Goal: Task Accomplishment & Management: Use online tool/utility

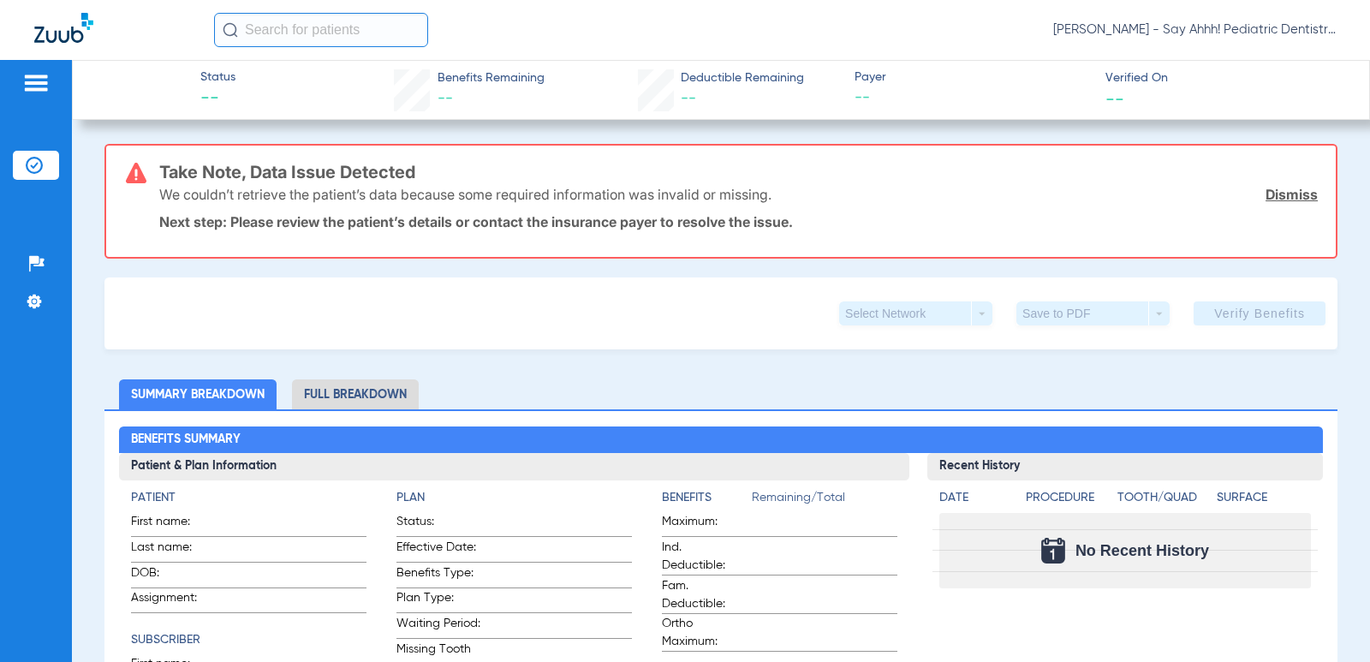
click at [18, 168] on li "Insurance Verification" at bounding box center [36, 165] width 46 height 29
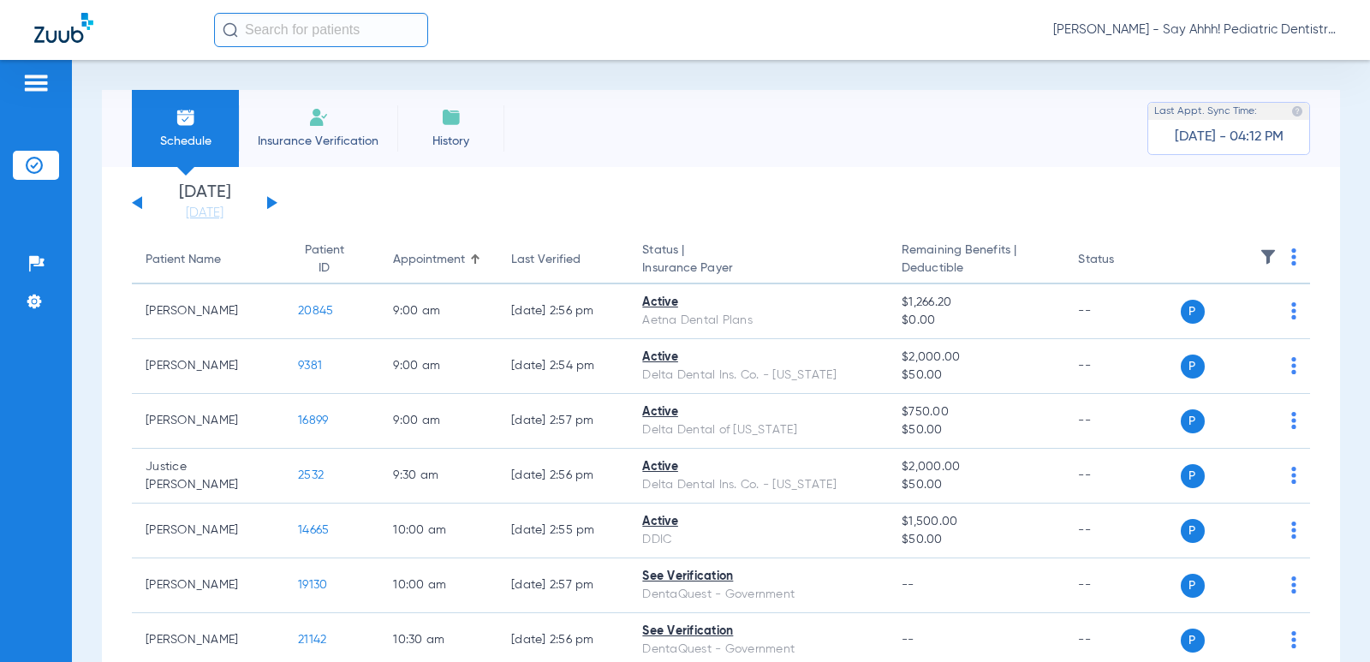
drag, startPoint x: 1279, startPoint y: 256, endPoint x: 1270, endPoint y: 258, distance: 8.9
click at [1291, 256] on img at bounding box center [1293, 256] width 5 height 17
click at [1204, 324] on span "Verify All" at bounding box center [1217, 324] width 103 height 12
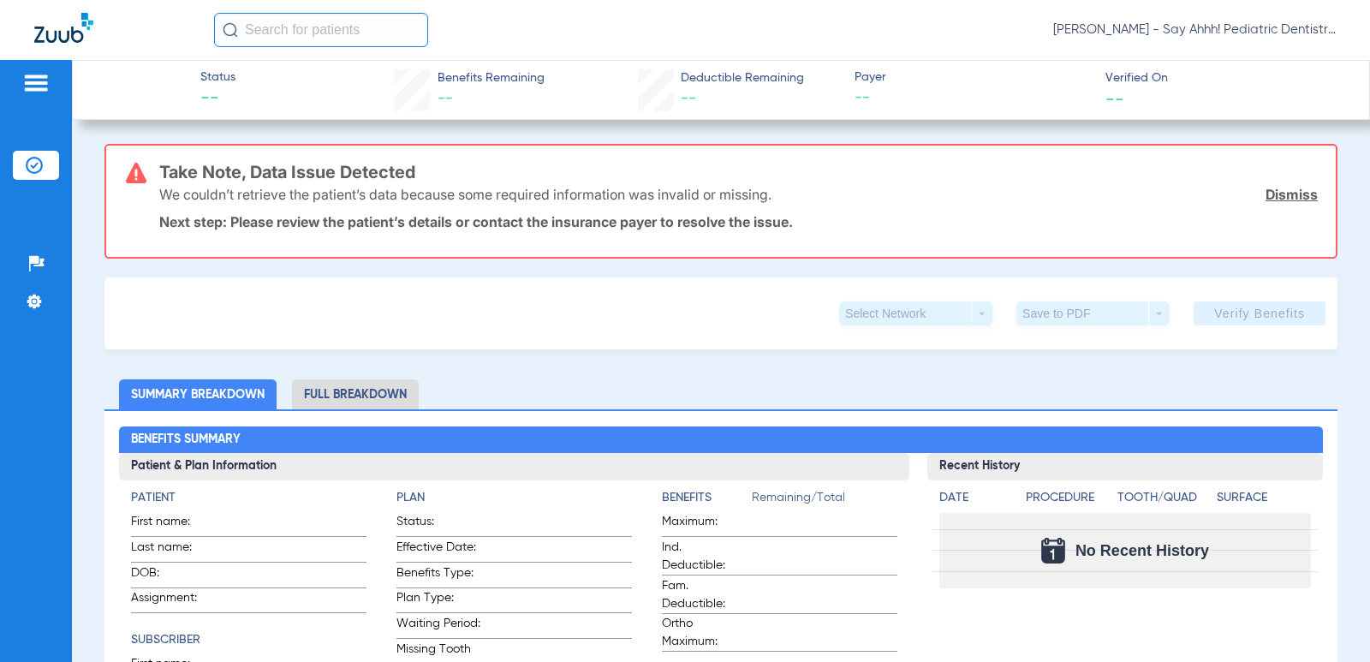
click at [48, 203] on div "Patients Insurance Verification Setup Help Center Settings" at bounding box center [36, 391] width 72 height 662
click at [37, 168] on img at bounding box center [34, 165] width 17 height 17
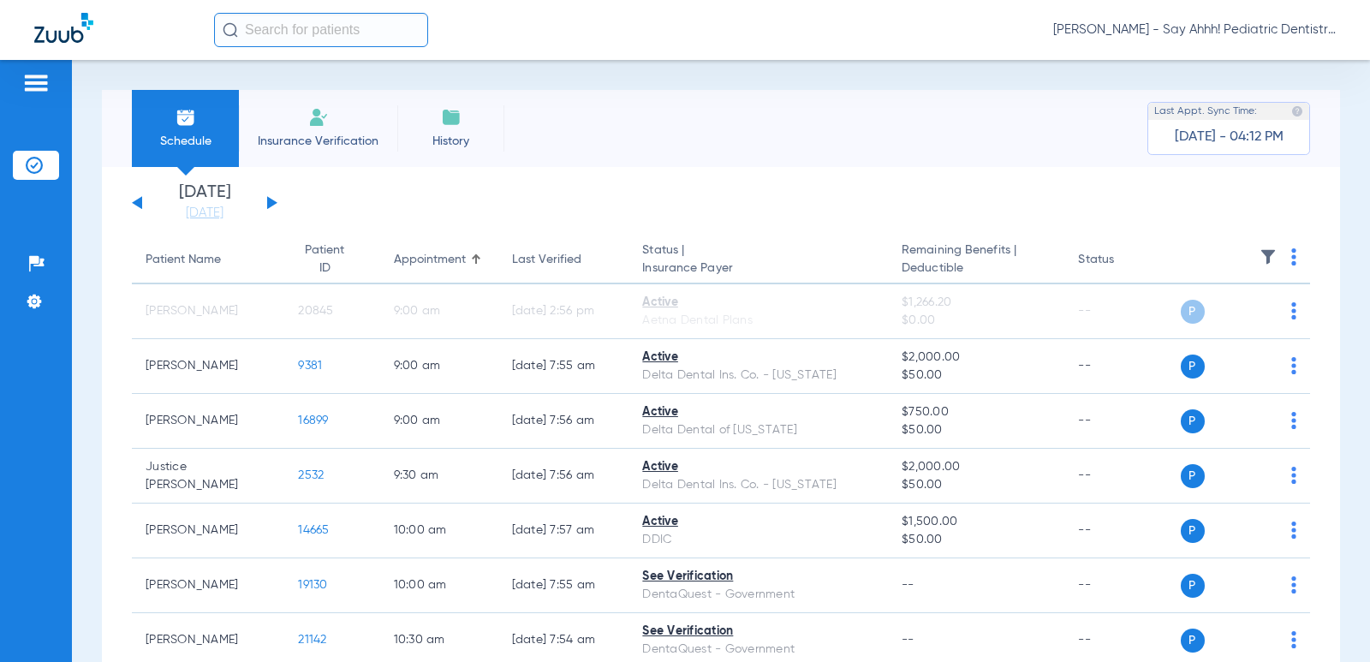
click at [270, 200] on button at bounding box center [272, 202] width 10 height 13
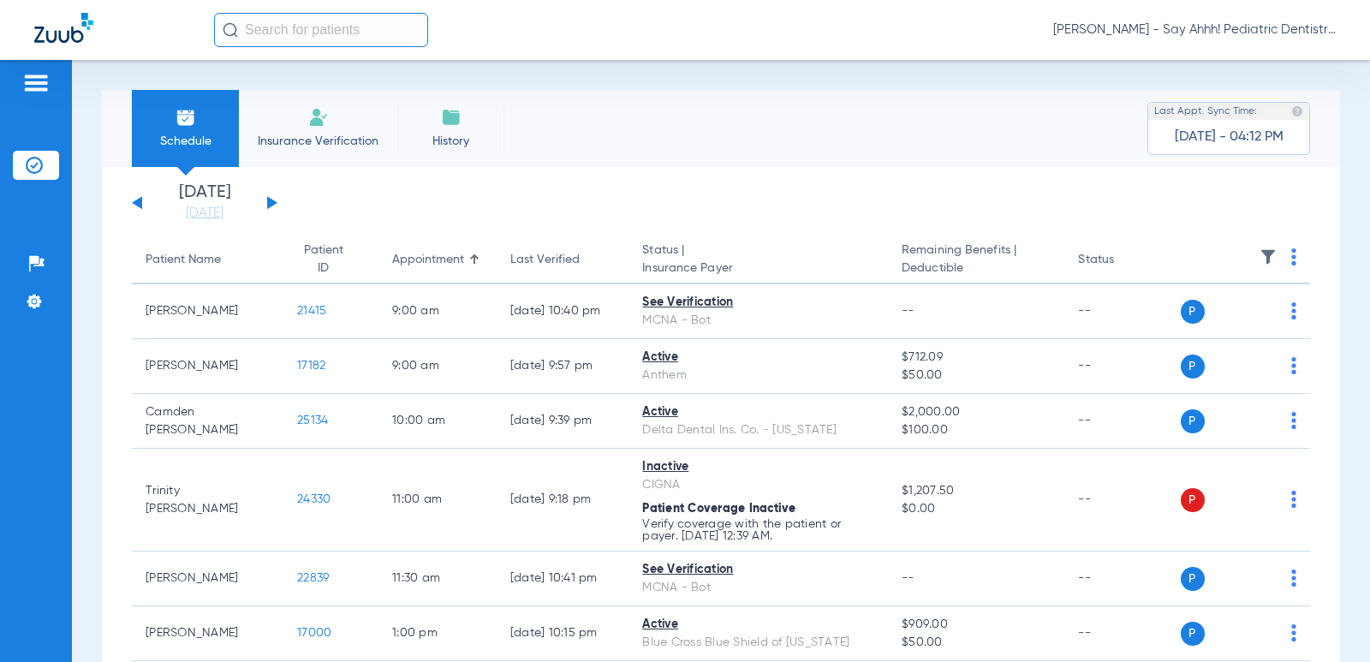
click at [1291, 255] on img at bounding box center [1293, 256] width 5 height 17
click at [1195, 323] on span "Verify All" at bounding box center [1217, 324] width 103 height 12
